Goal: Find specific page/section: Find specific page/section

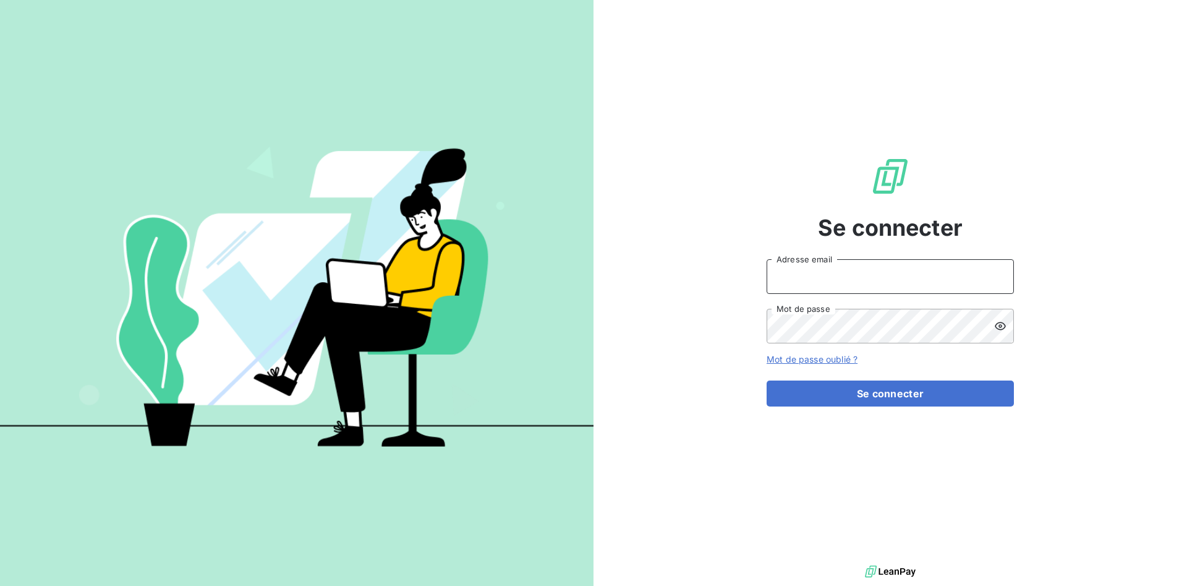
click at [830, 278] on input "Adresse email" at bounding box center [890, 276] width 247 height 35
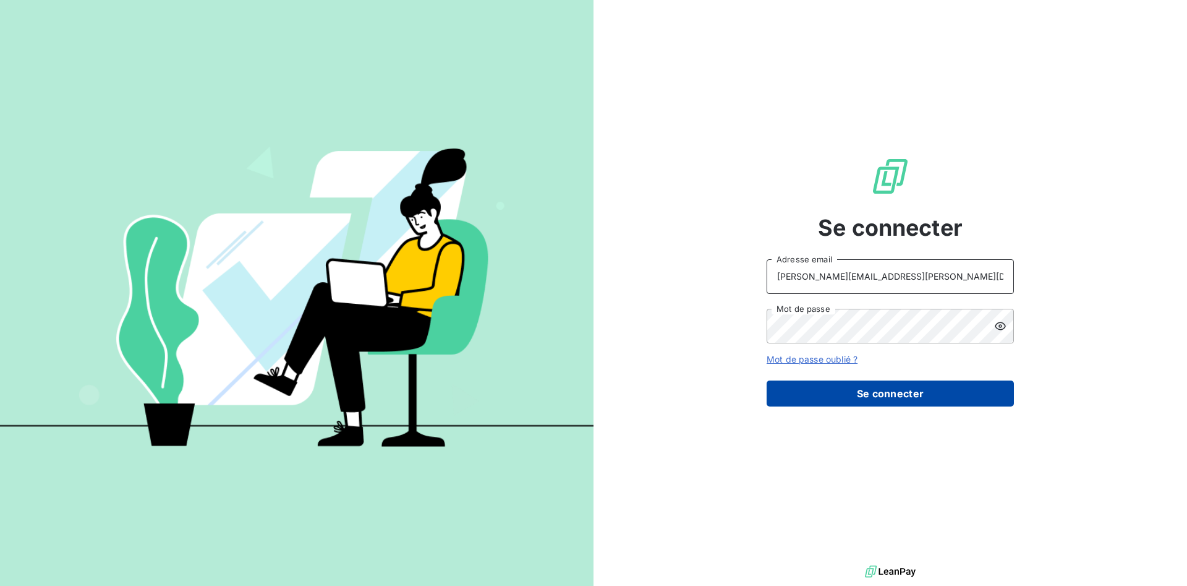
type input "e.julien@mavrommatis.fr"
click at [881, 393] on button "Se connecter" at bounding box center [890, 393] width 247 height 26
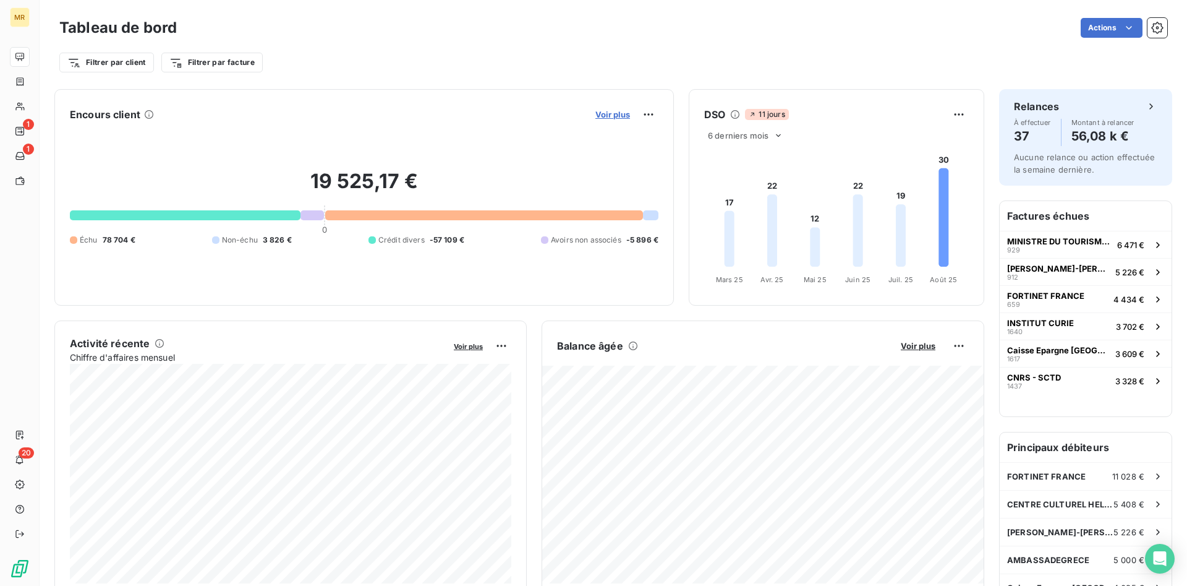
click at [610, 113] on span "Voir plus" at bounding box center [612, 114] width 35 height 10
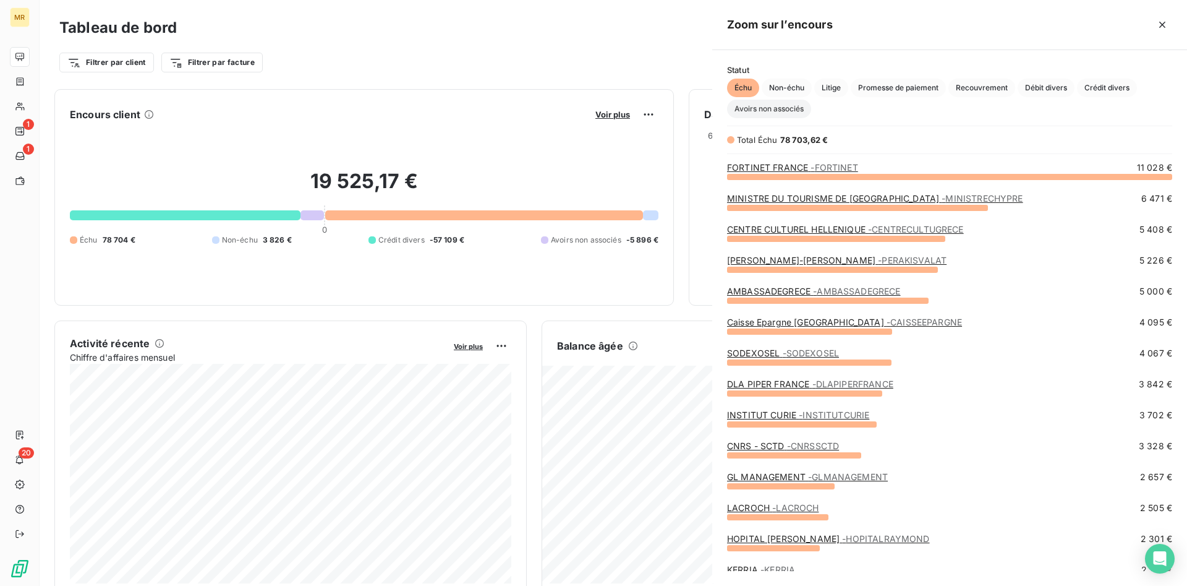
scroll to position [409, 475]
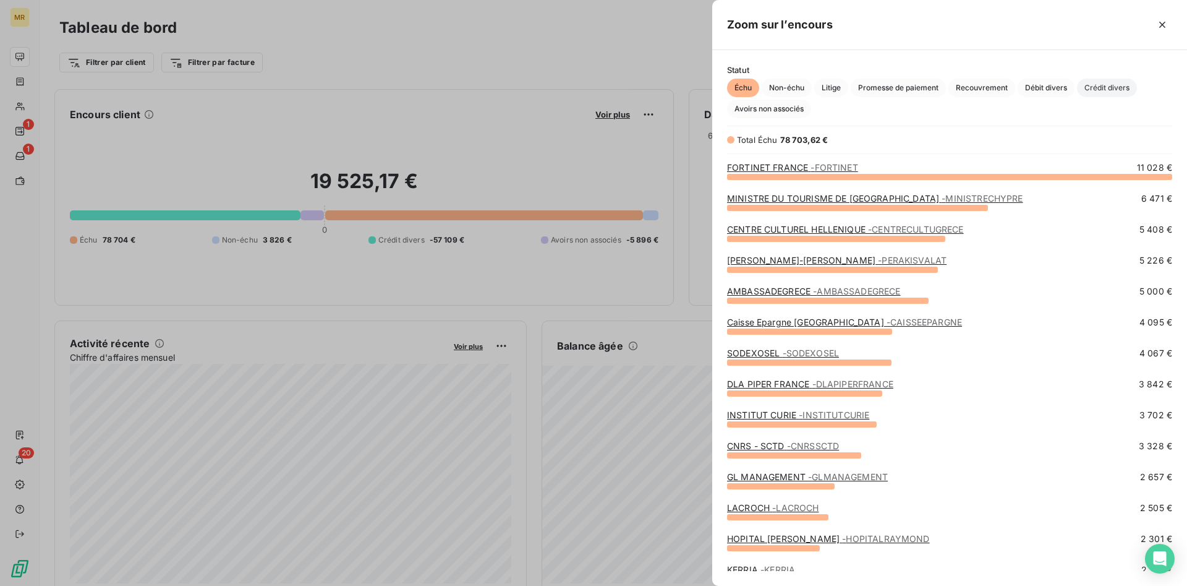
click at [1115, 90] on span "Crédit divers" at bounding box center [1107, 88] width 60 height 19
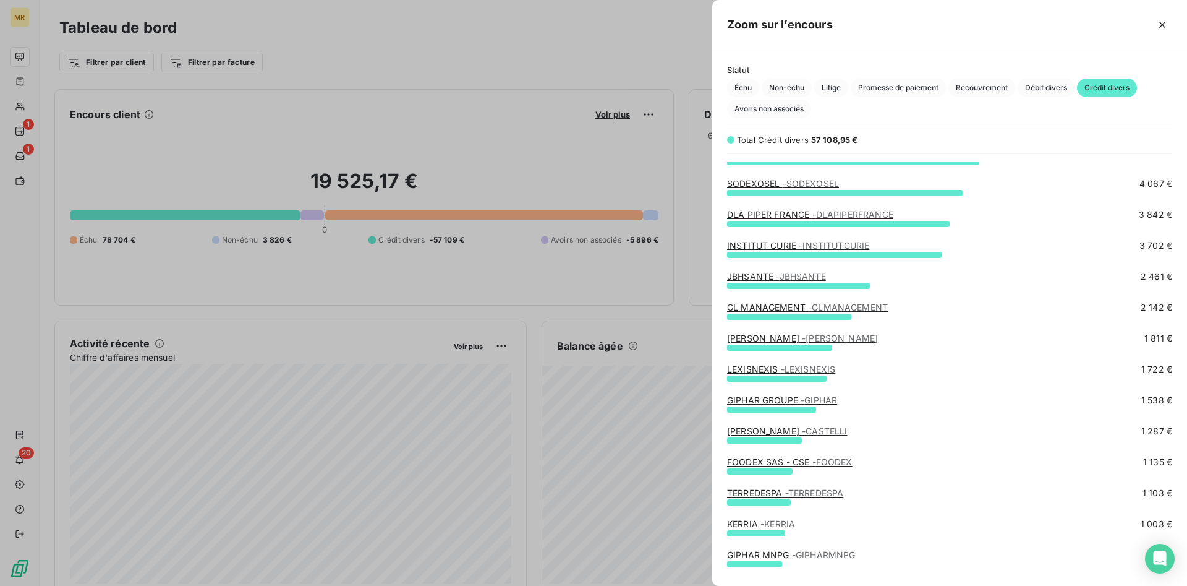
scroll to position [126, 0]
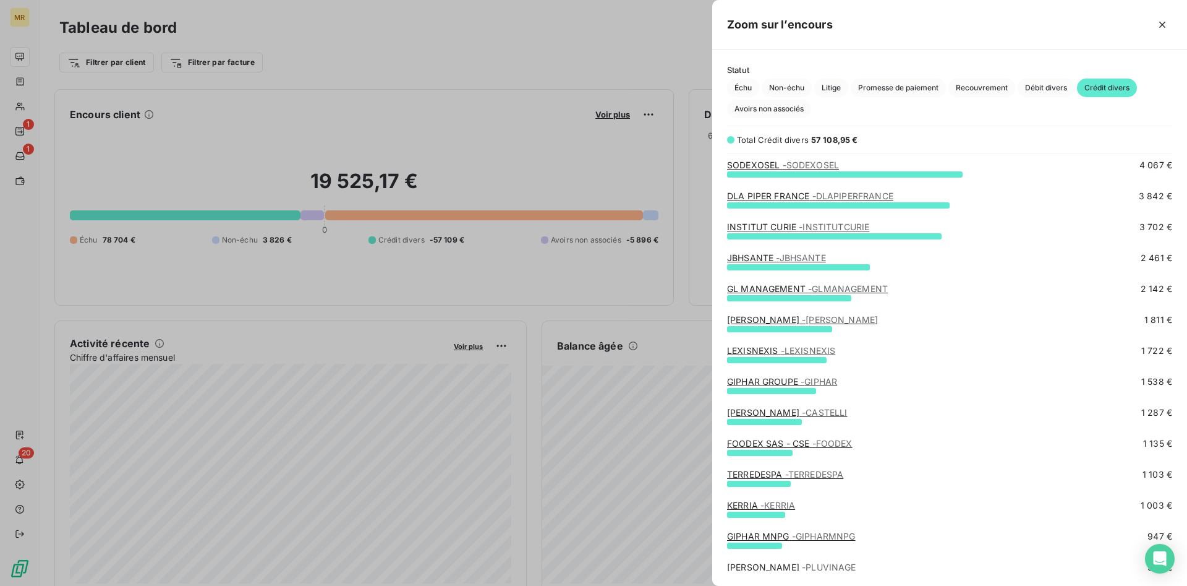
click at [802, 322] on span "- FUCHS" at bounding box center [840, 319] width 76 height 11
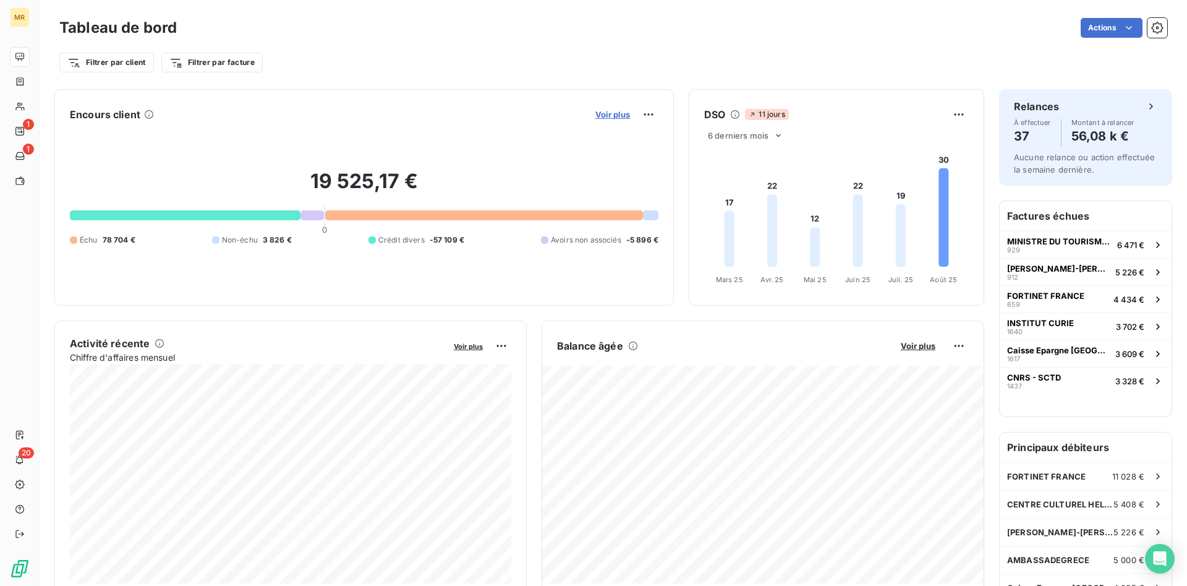
drag, startPoint x: 610, startPoint y: 114, endPoint x: 617, endPoint y: 114, distance: 6.8
click at [617, 114] on span "Voir plus" at bounding box center [612, 114] width 35 height 10
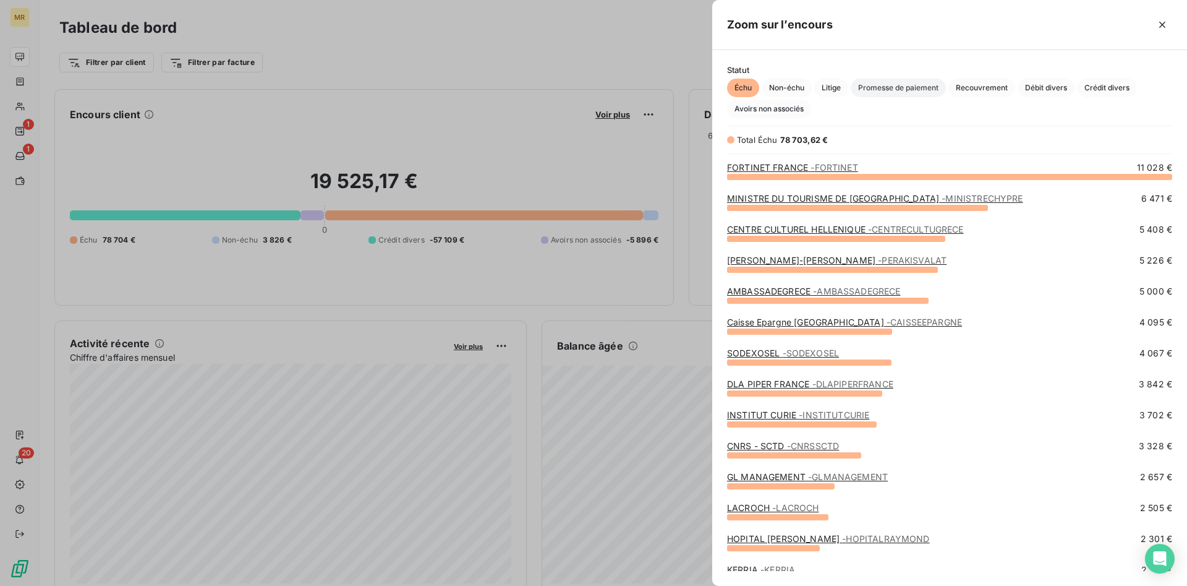
scroll to position [409, 475]
click at [1119, 87] on span "Crédit divers" at bounding box center [1107, 88] width 60 height 19
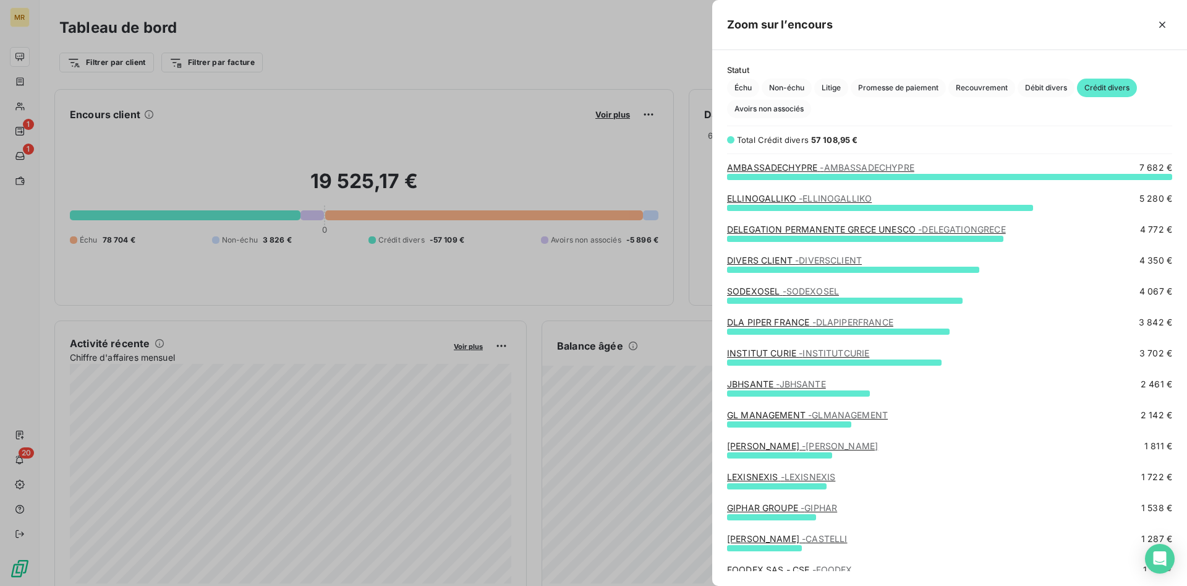
click at [771, 448] on link "[PERSON_NAME]" at bounding box center [802, 445] width 151 height 11
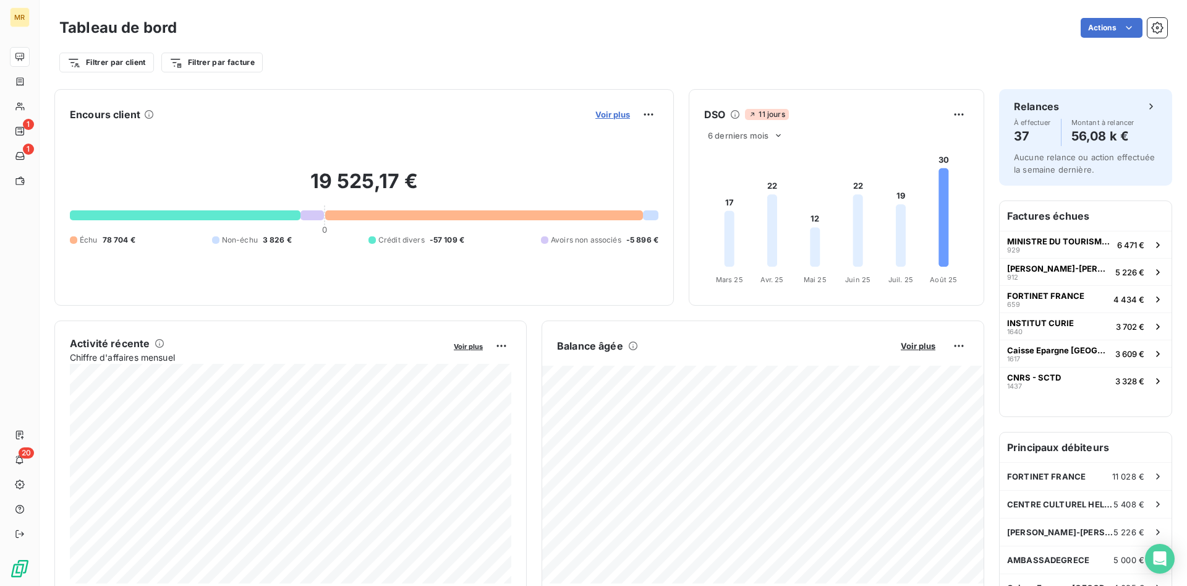
click at [612, 116] on span "Voir plus" at bounding box center [612, 114] width 35 height 10
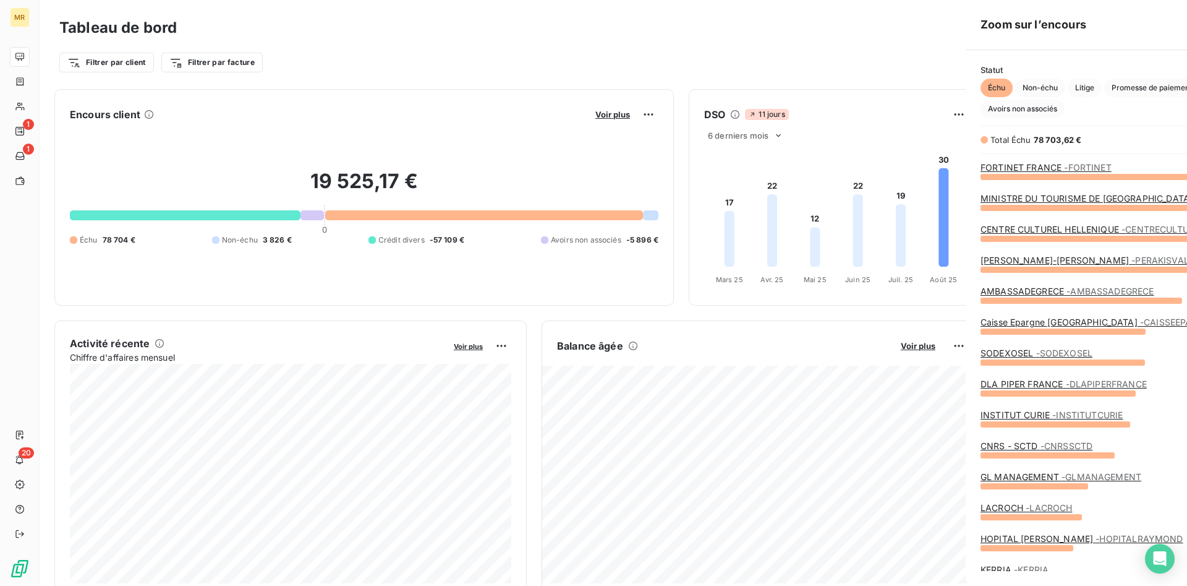
scroll to position [409, 475]
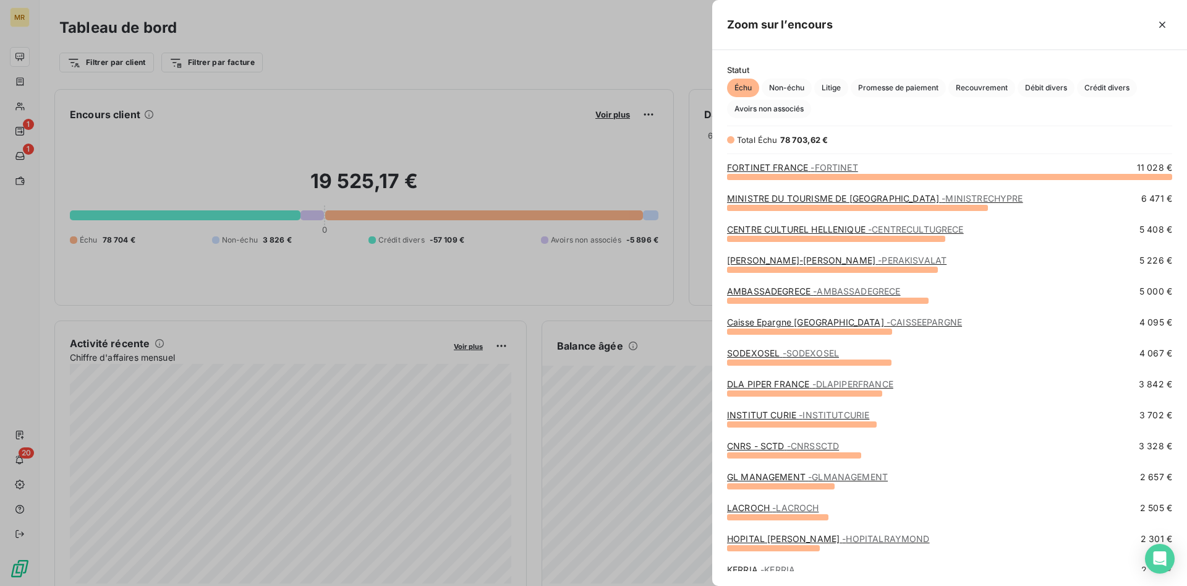
click at [638, 48] on div at bounding box center [593, 293] width 1187 height 586
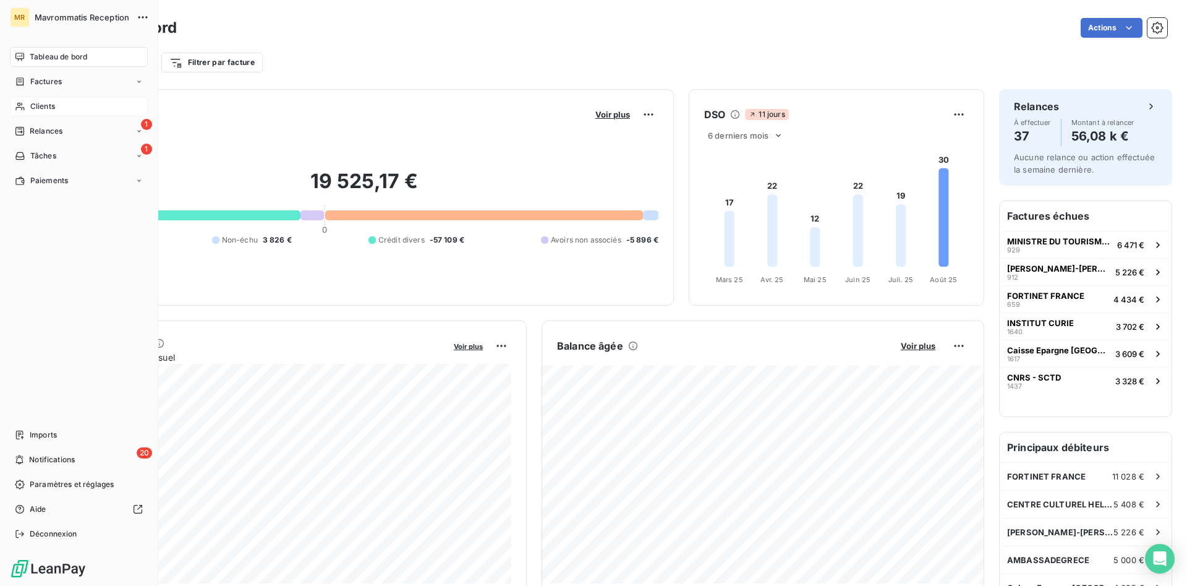
click at [46, 100] on div "Clients" at bounding box center [79, 106] width 138 height 20
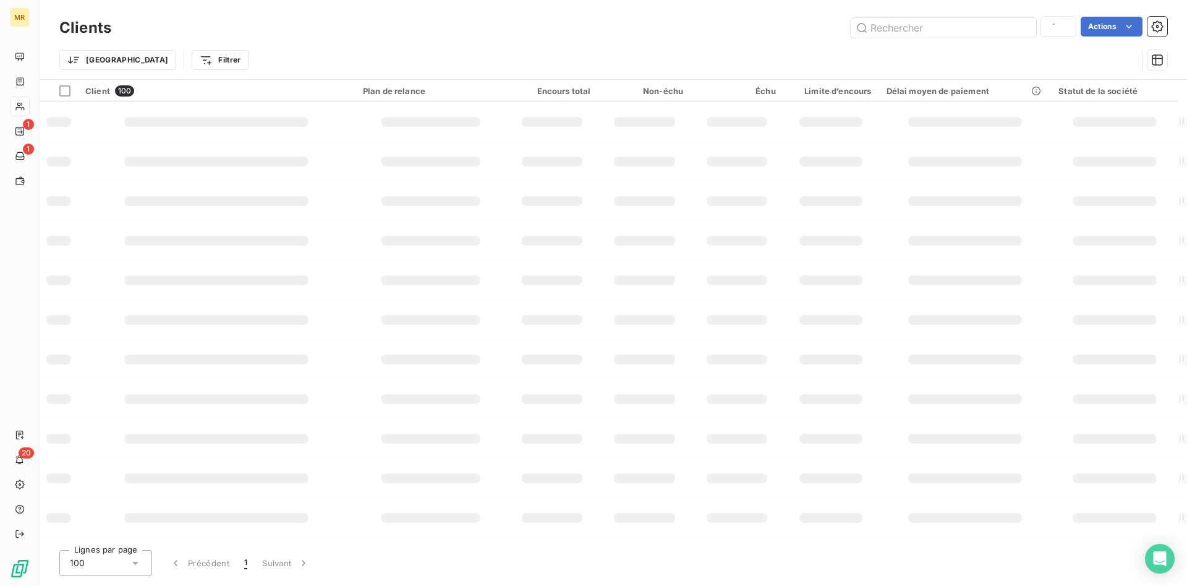
type input "csiam"
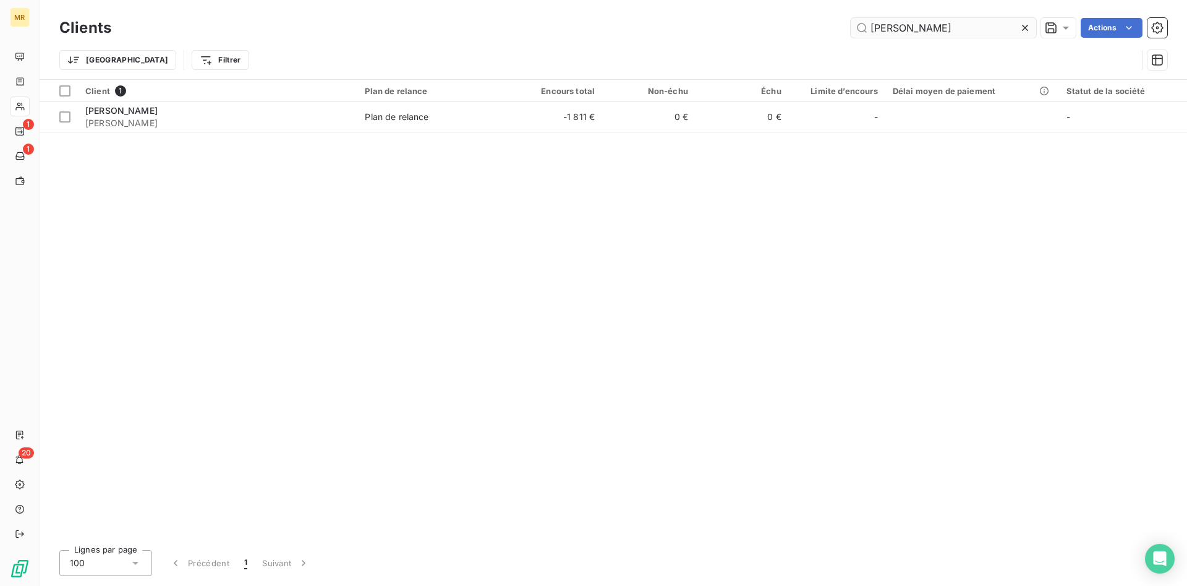
type input "fuchs"
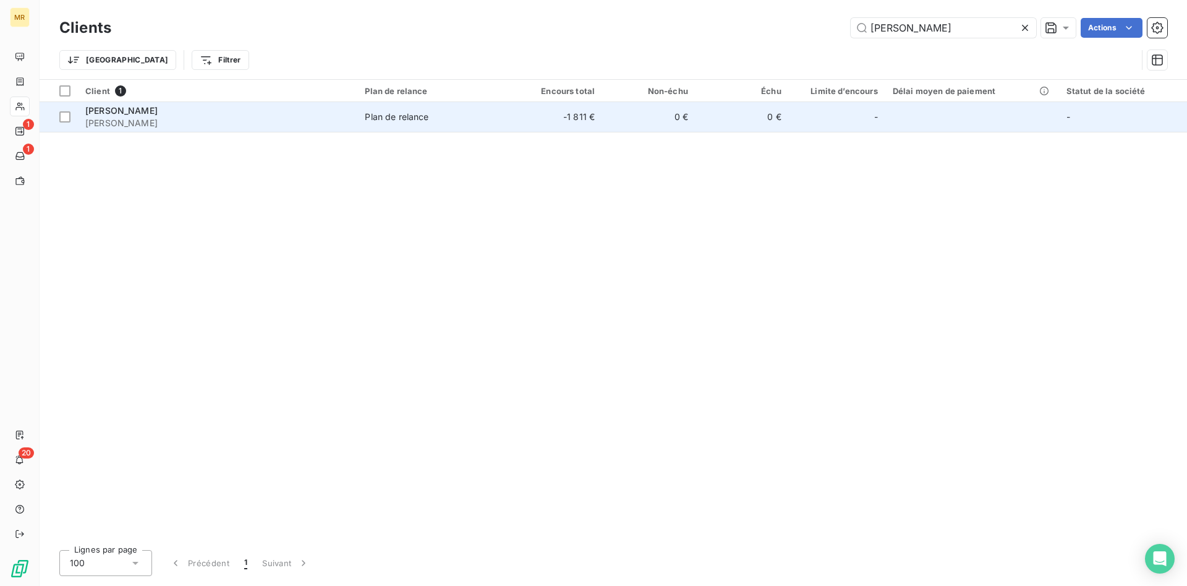
click at [168, 129] on span "FUCHS" at bounding box center [217, 123] width 265 height 12
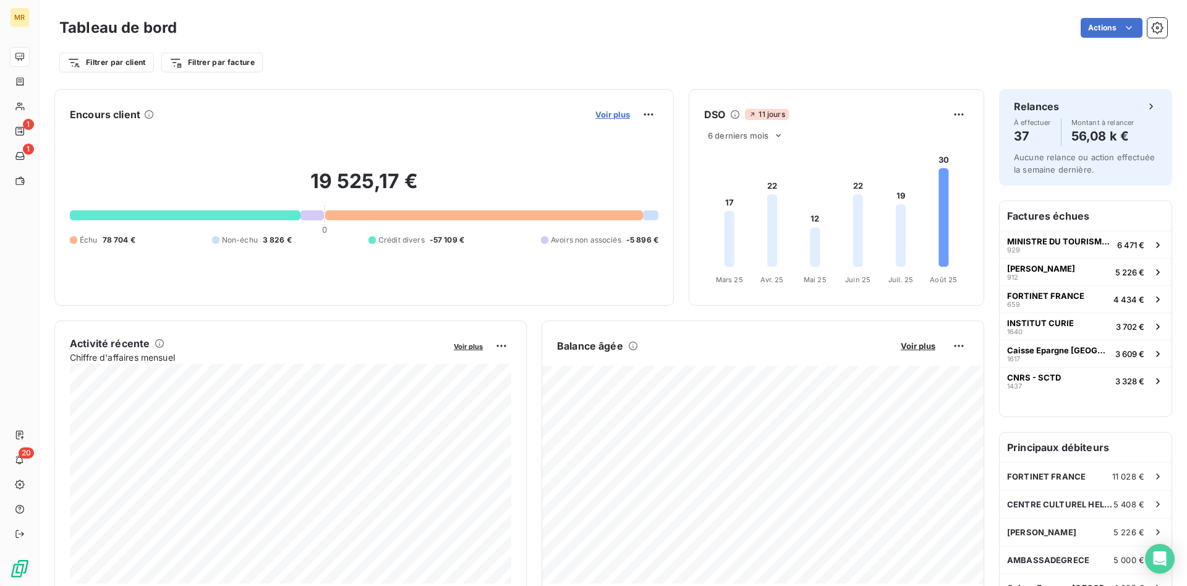
click at [619, 113] on span "Voir plus" at bounding box center [612, 114] width 35 height 10
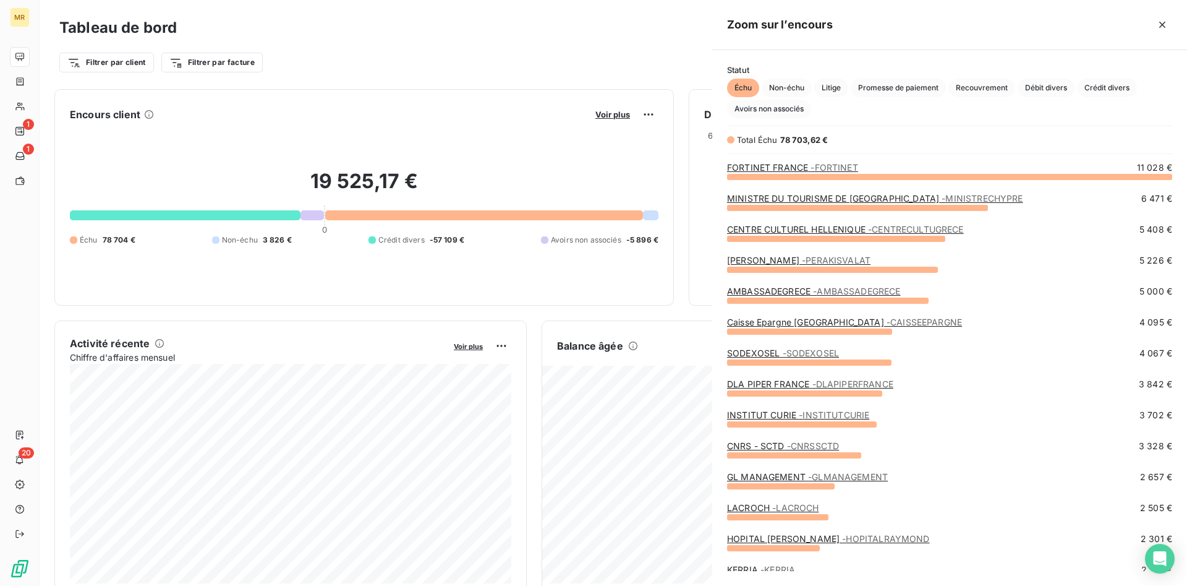
scroll to position [409, 475]
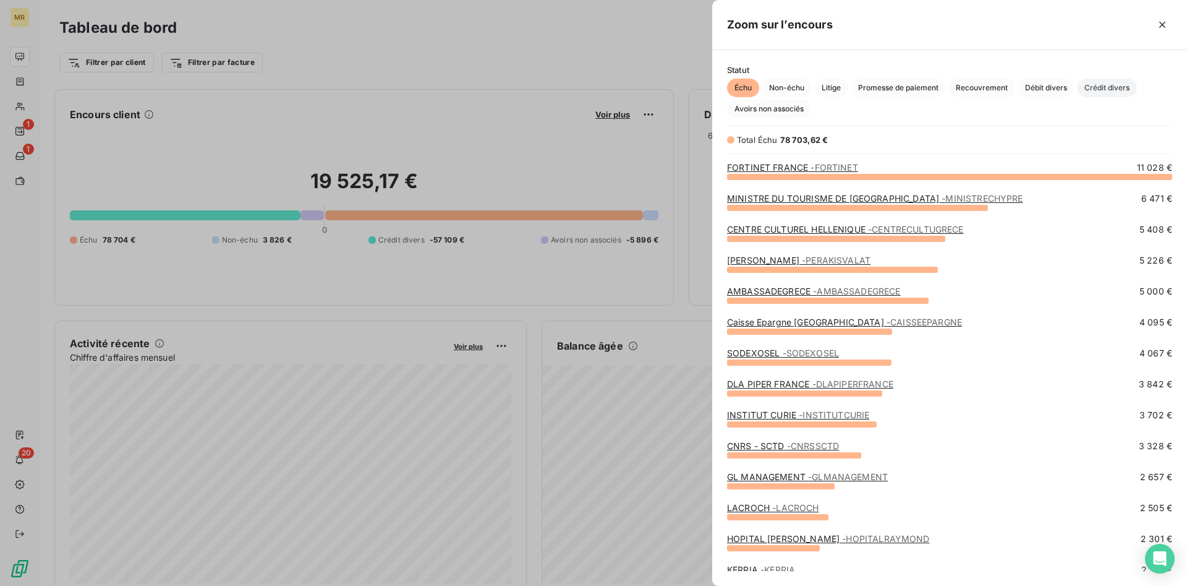
click at [1120, 89] on span "Crédit divers" at bounding box center [1107, 88] width 60 height 19
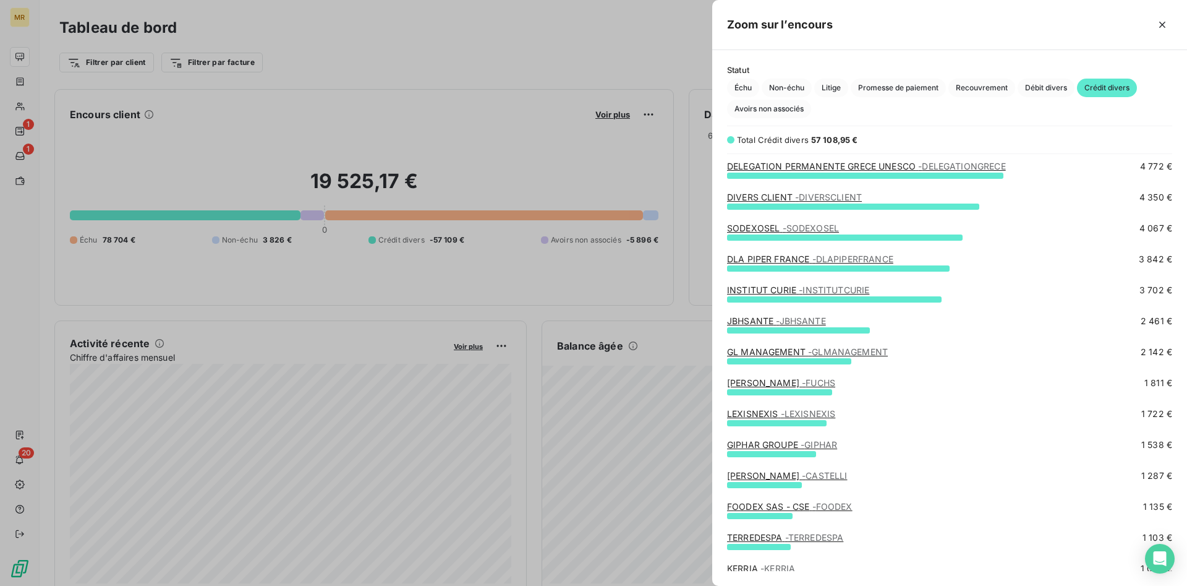
scroll to position [126, 0]
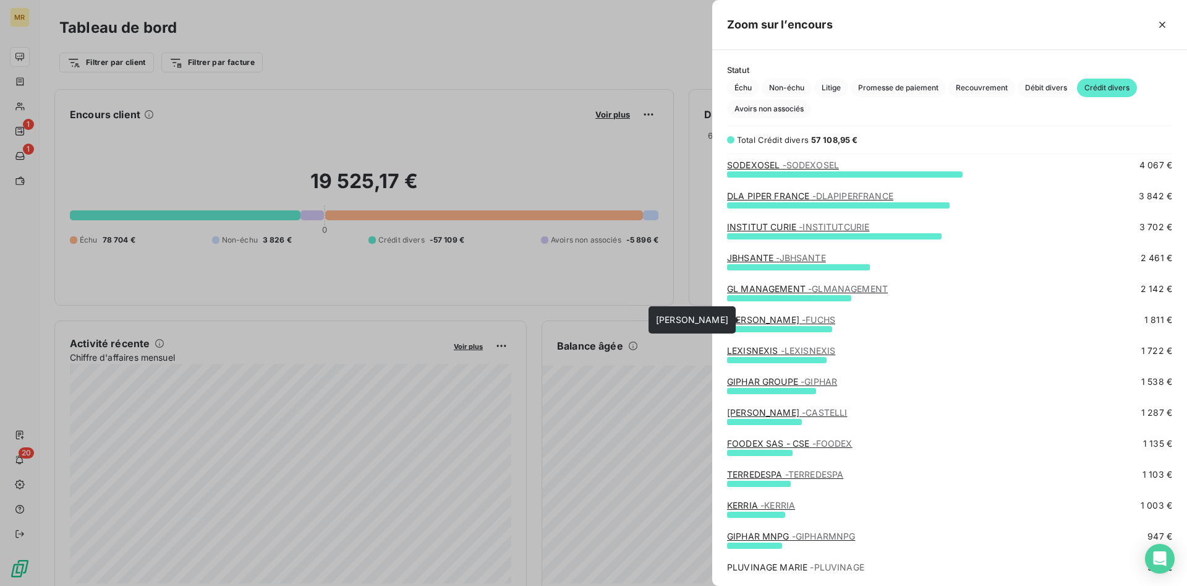
click at [778, 320] on link "[PERSON_NAME]" at bounding box center [781, 319] width 108 height 11
